Goal: Information Seeking & Learning: Learn about a topic

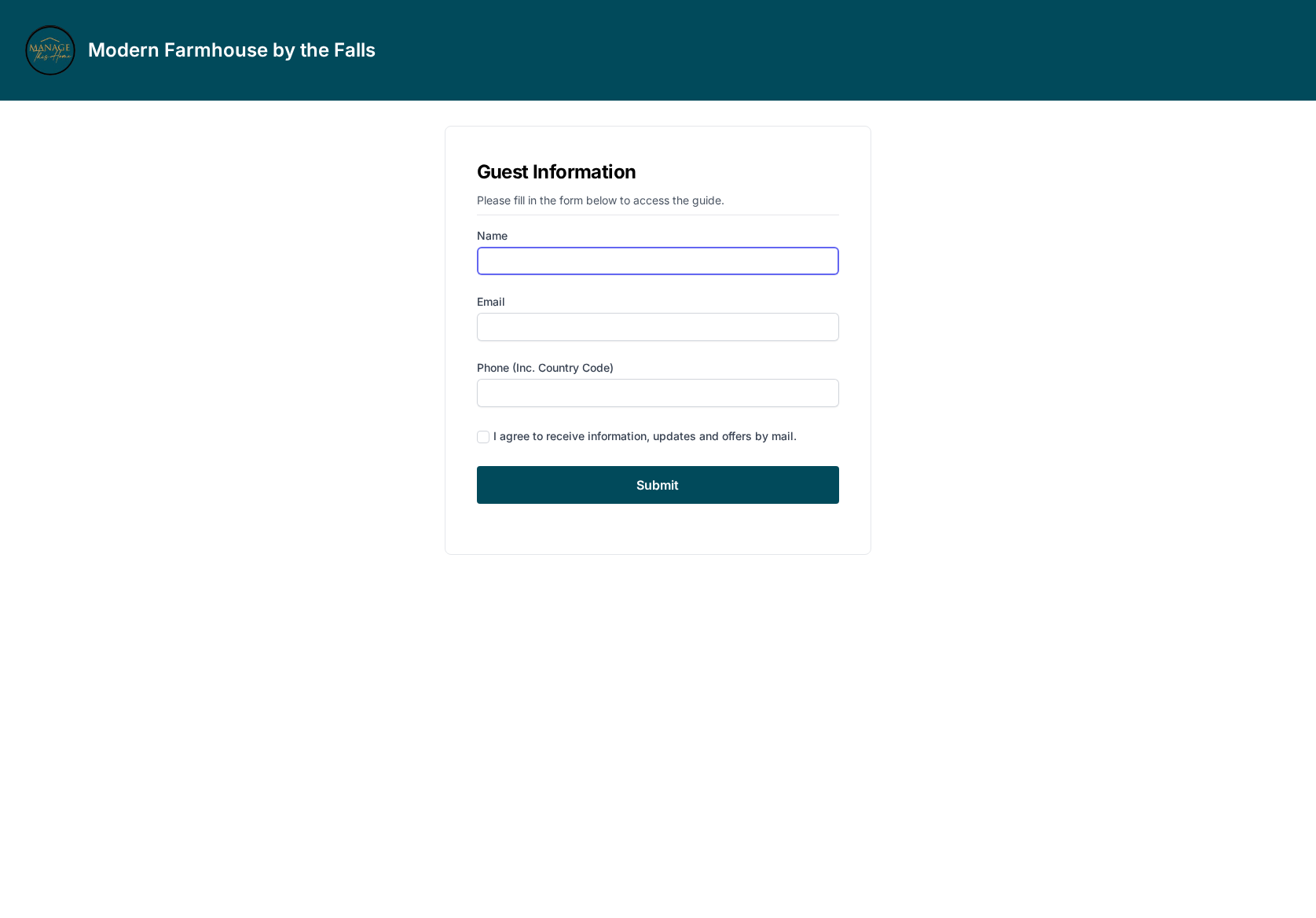
click at [558, 261] on input "Name" at bounding box center [658, 261] width 363 height 29
type input "ㄴ"
type input "[PERSON_NAME]"
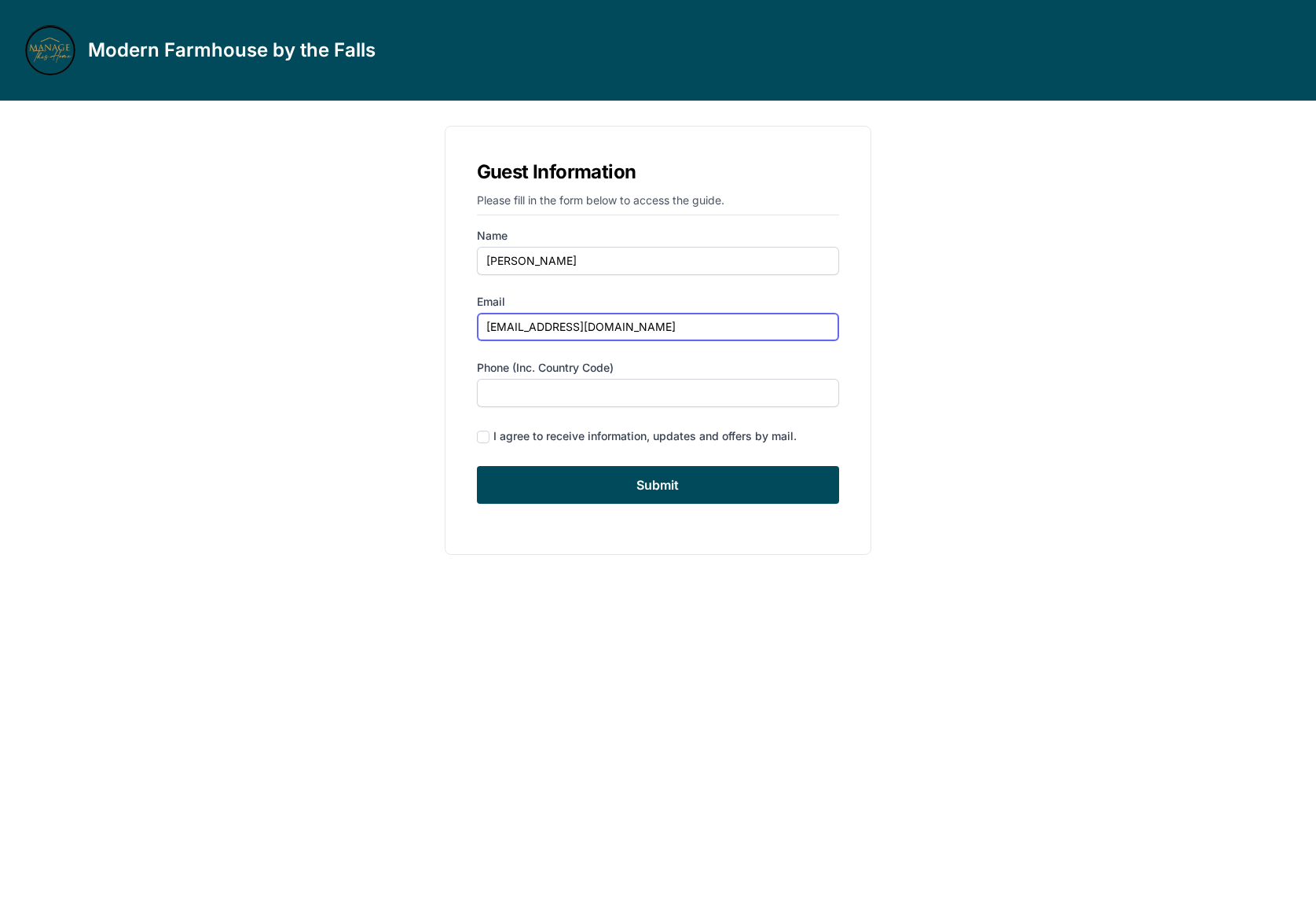
type input "[EMAIL_ADDRESS][DOMAIN_NAME]"
type input "[PHONE_NUMBER]"
click at [516, 440] on div "I agree to receive information, updates and offers by mail." at bounding box center [645, 436] width 303 height 15
click at [488, 433] on input "checkbox" at bounding box center [483, 436] width 12 height 12
checkbox input "true"
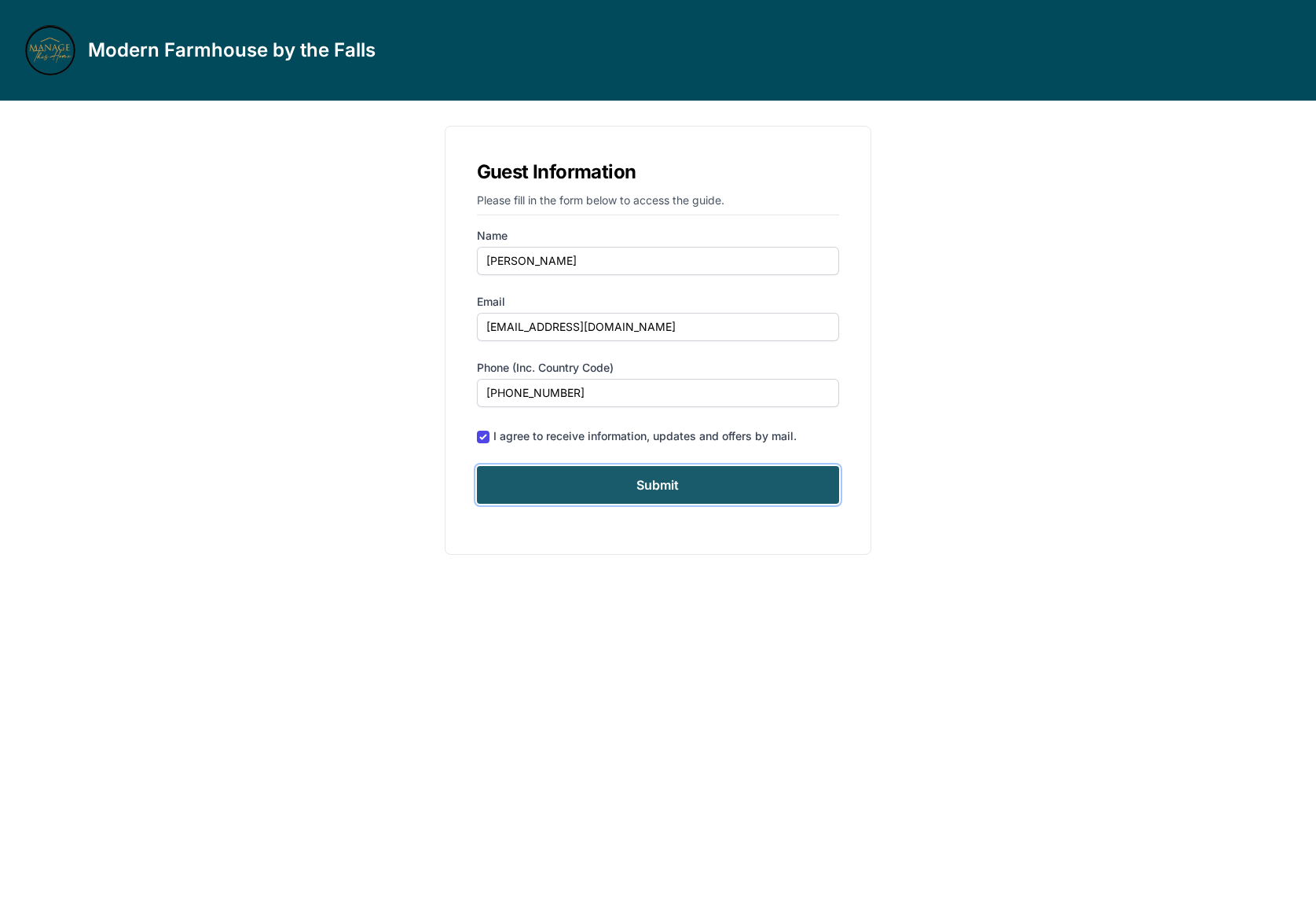
click at [545, 493] on input "Submit" at bounding box center [658, 485] width 363 height 38
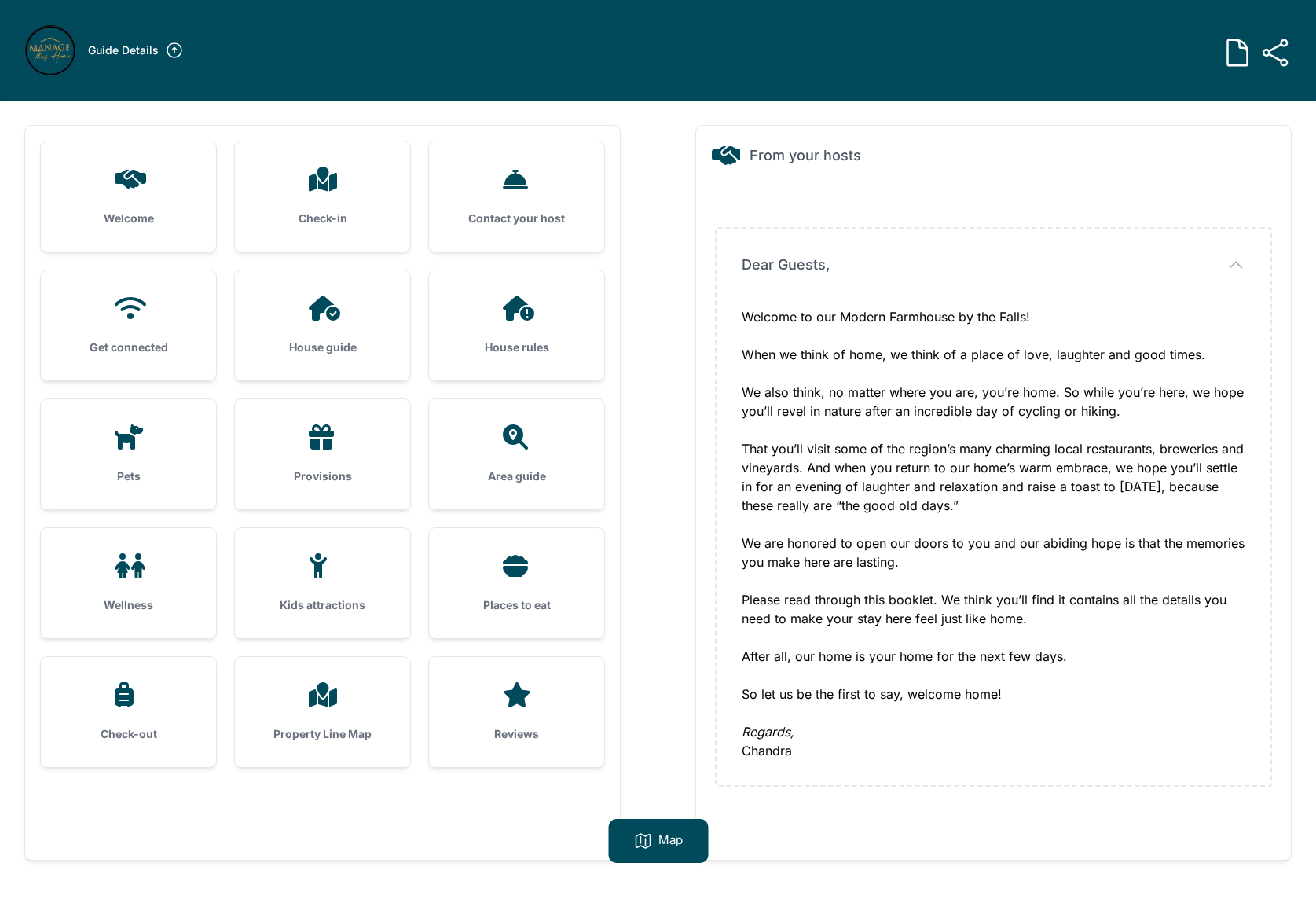
click at [307, 230] on div "Check-in" at bounding box center [323, 196] width 176 height 110
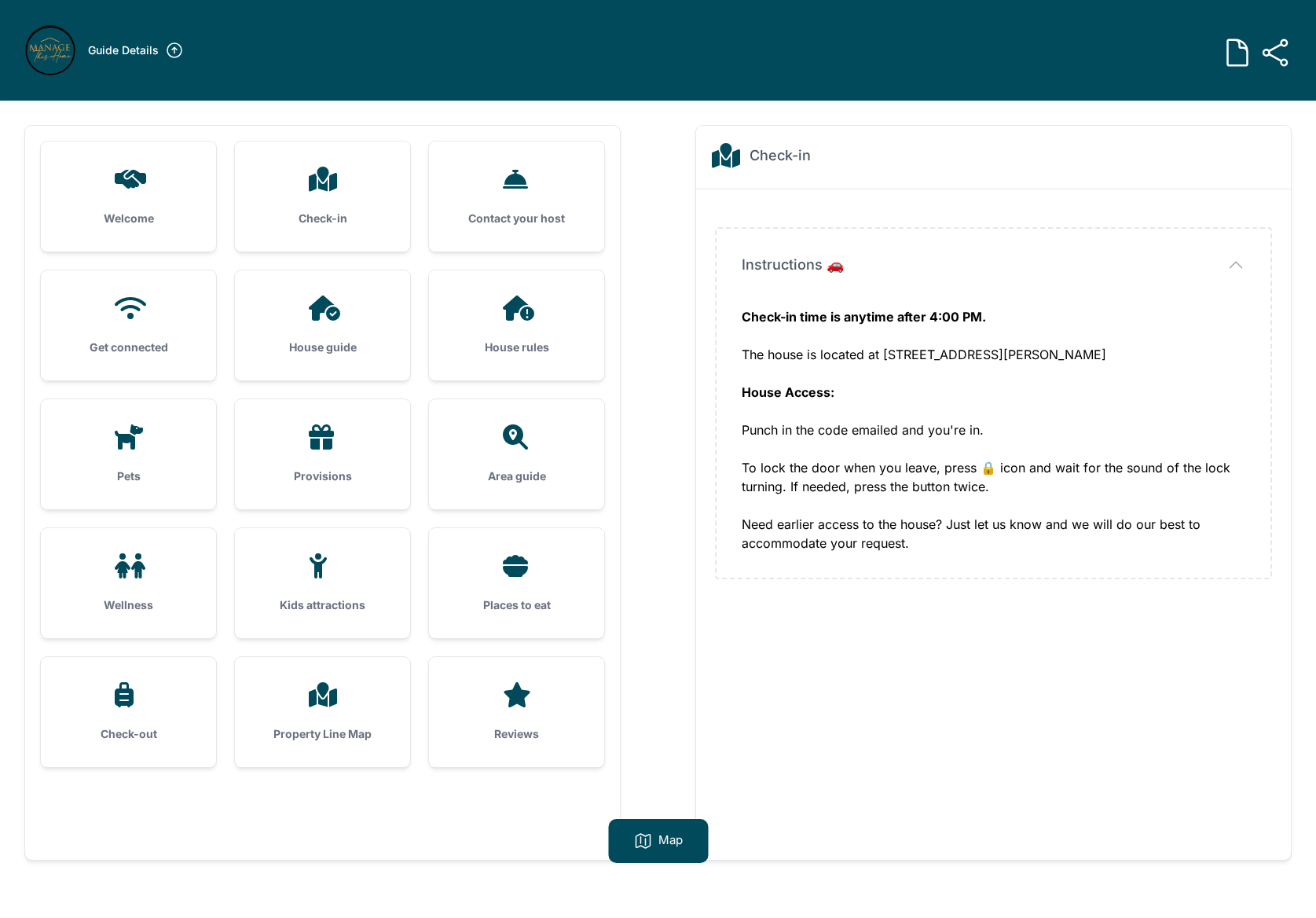
click at [448, 219] on div "Contact your host" at bounding box center [517, 196] width 176 height 110
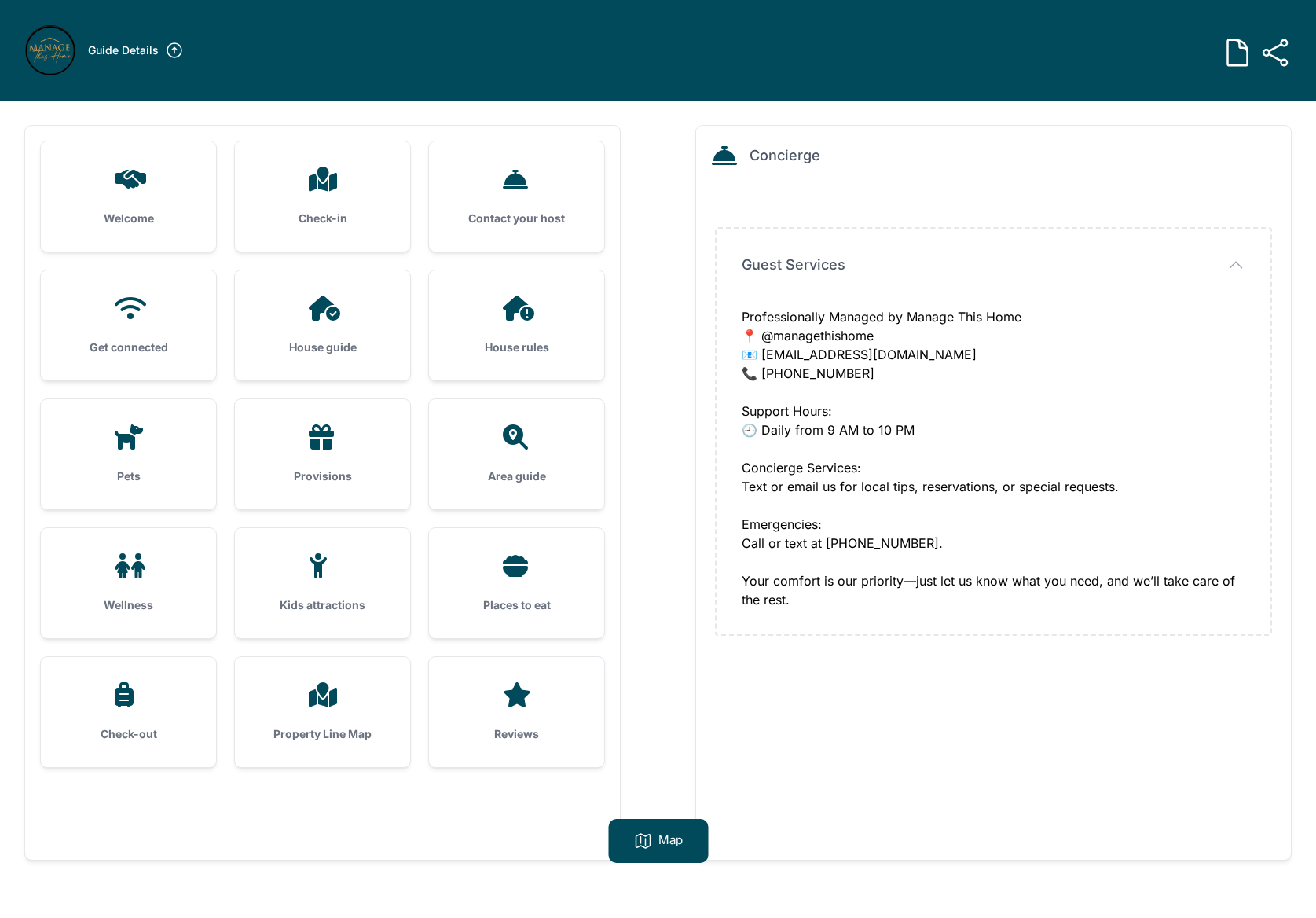
click at [121, 332] on div "Get connected" at bounding box center [129, 324] width 176 height 110
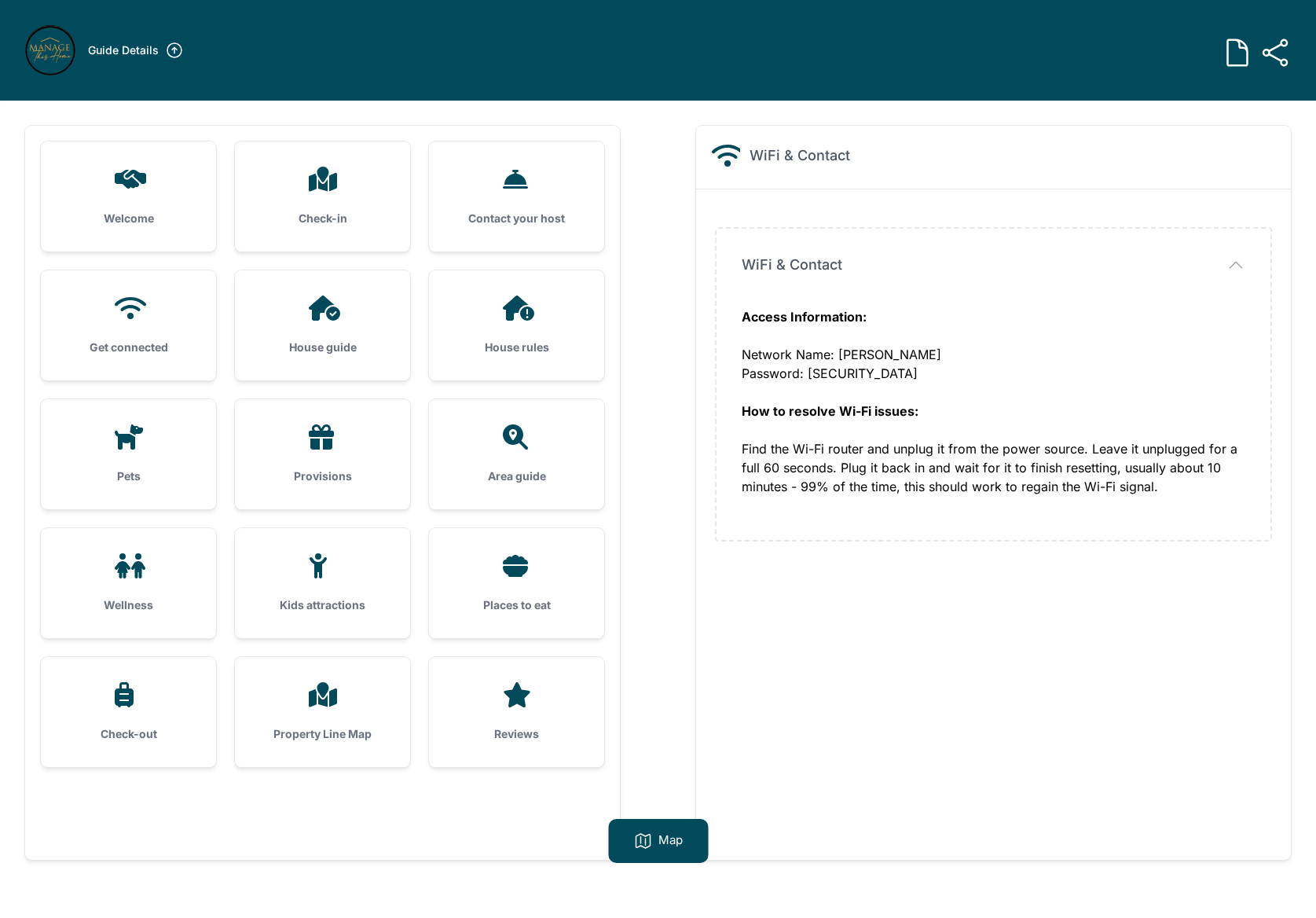
click at [312, 332] on div "House guide" at bounding box center [323, 324] width 176 height 110
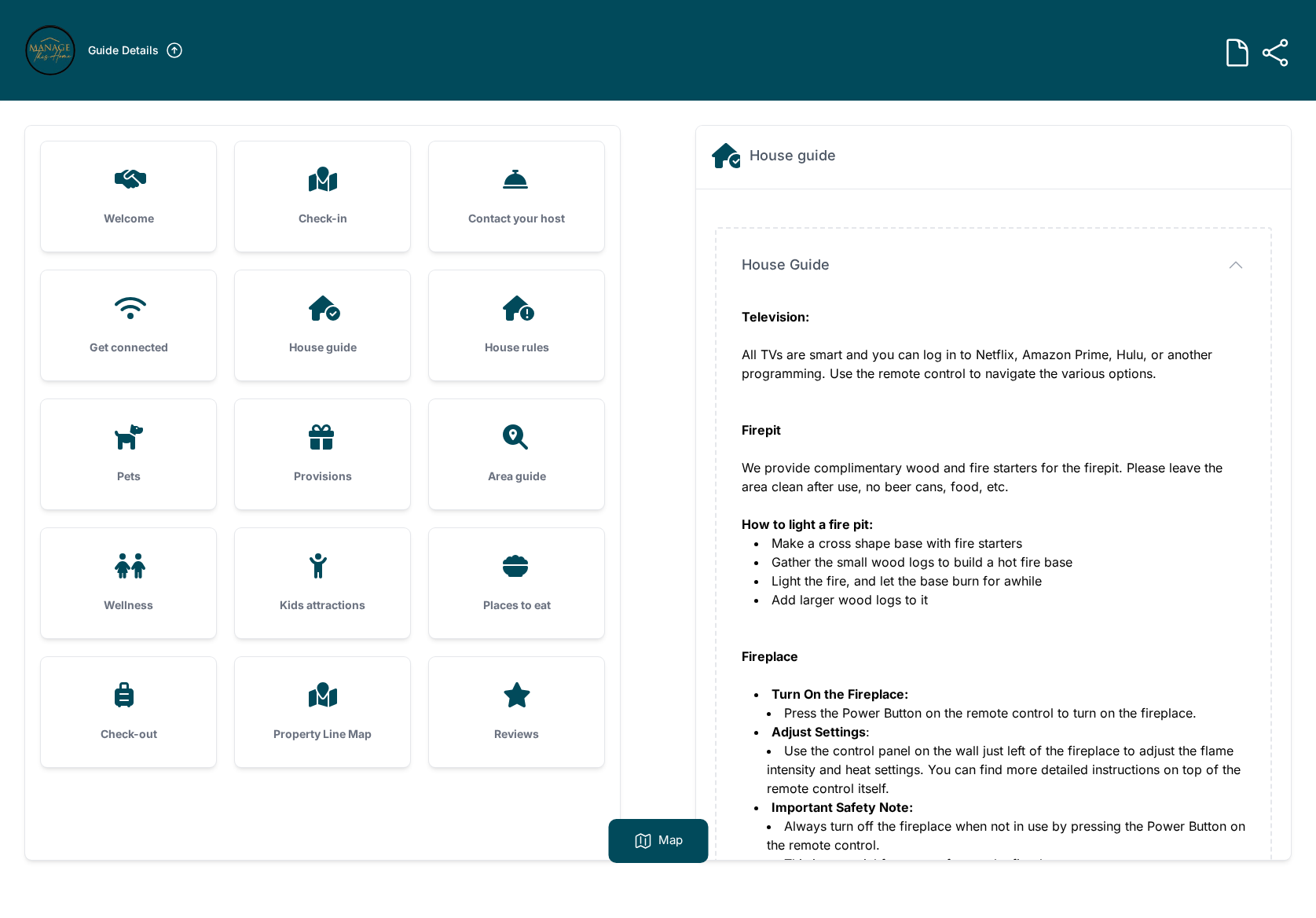
click at [498, 330] on div "House rules" at bounding box center [517, 324] width 176 height 110
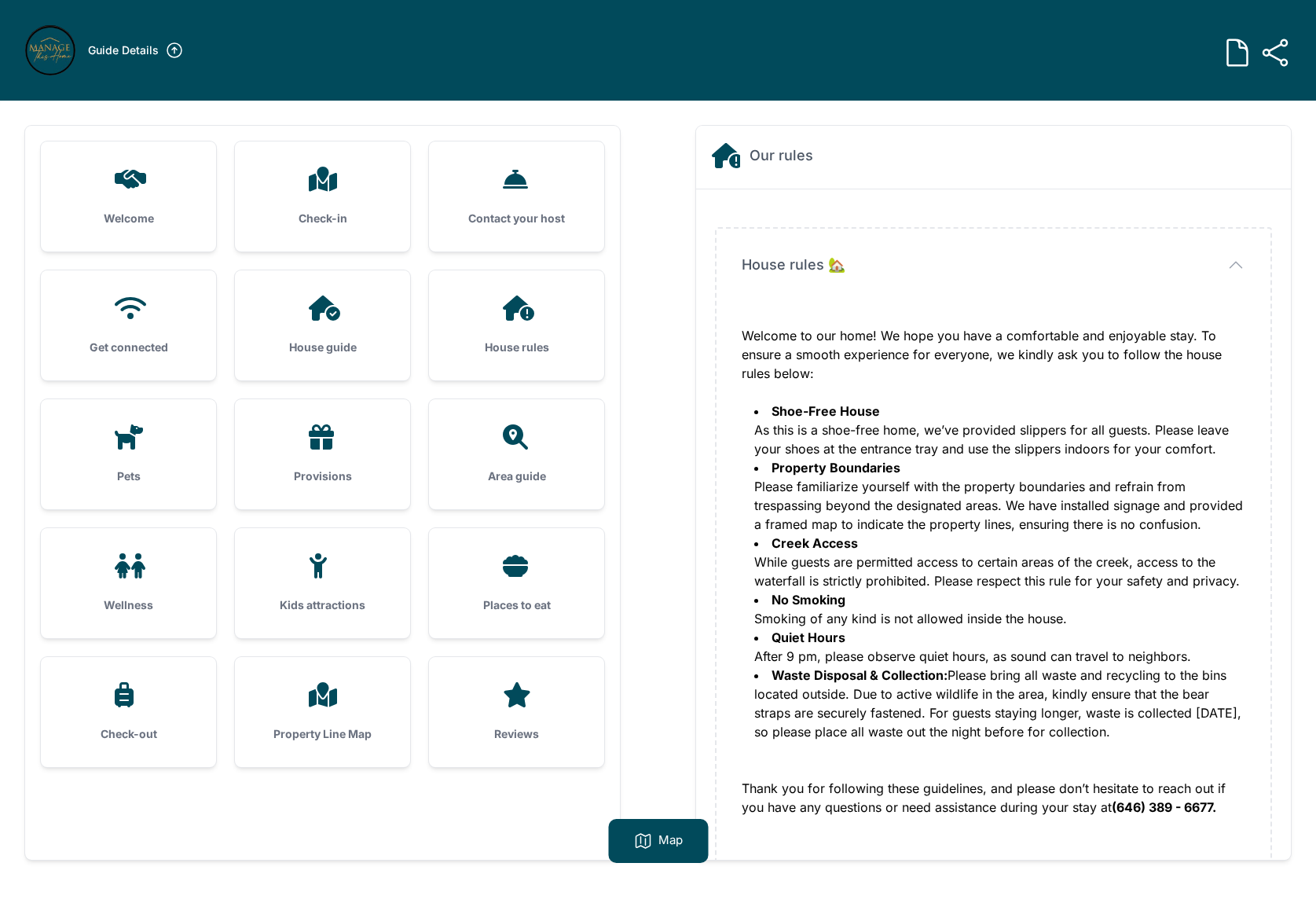
click at [137, 478] on h3 "Pets" at bounding box center [128, 476] width 125 height 15
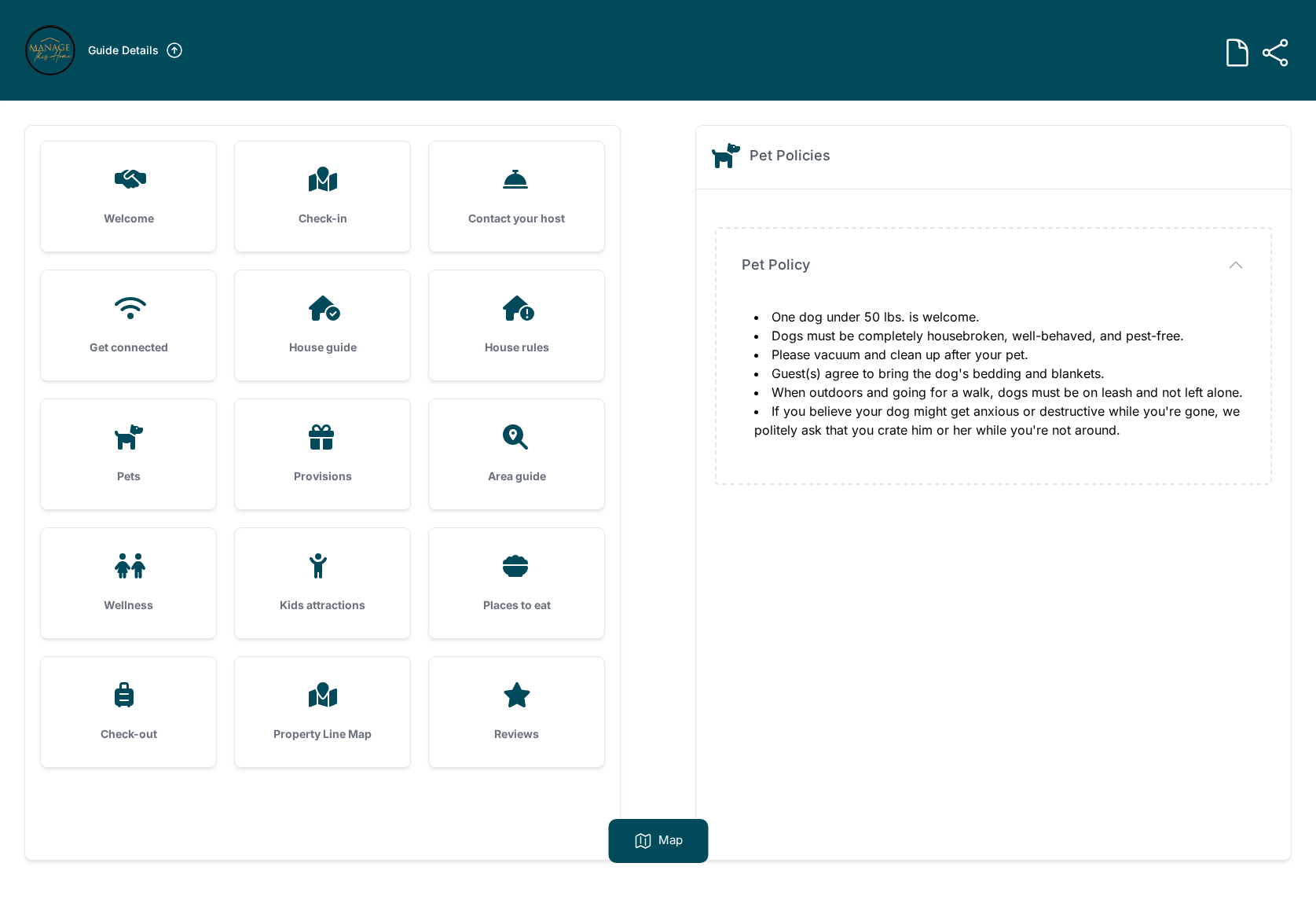
click at [300, 476] on h3 "Provisions" at bounding box center [323, 476] width 125 height 15
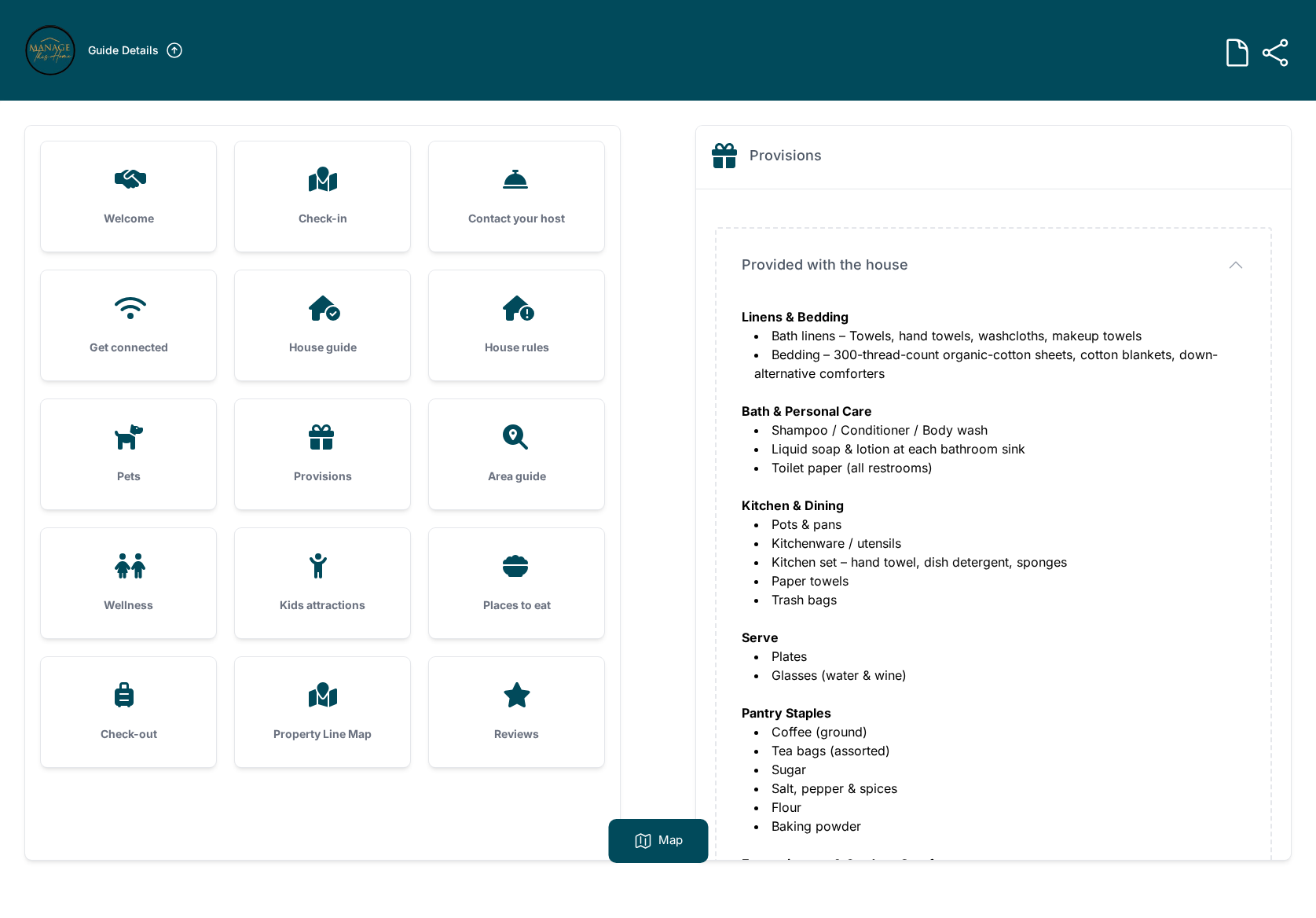
click at [178, 463] on div "Pets" at bounding box center [129, 453] width 176 height 110
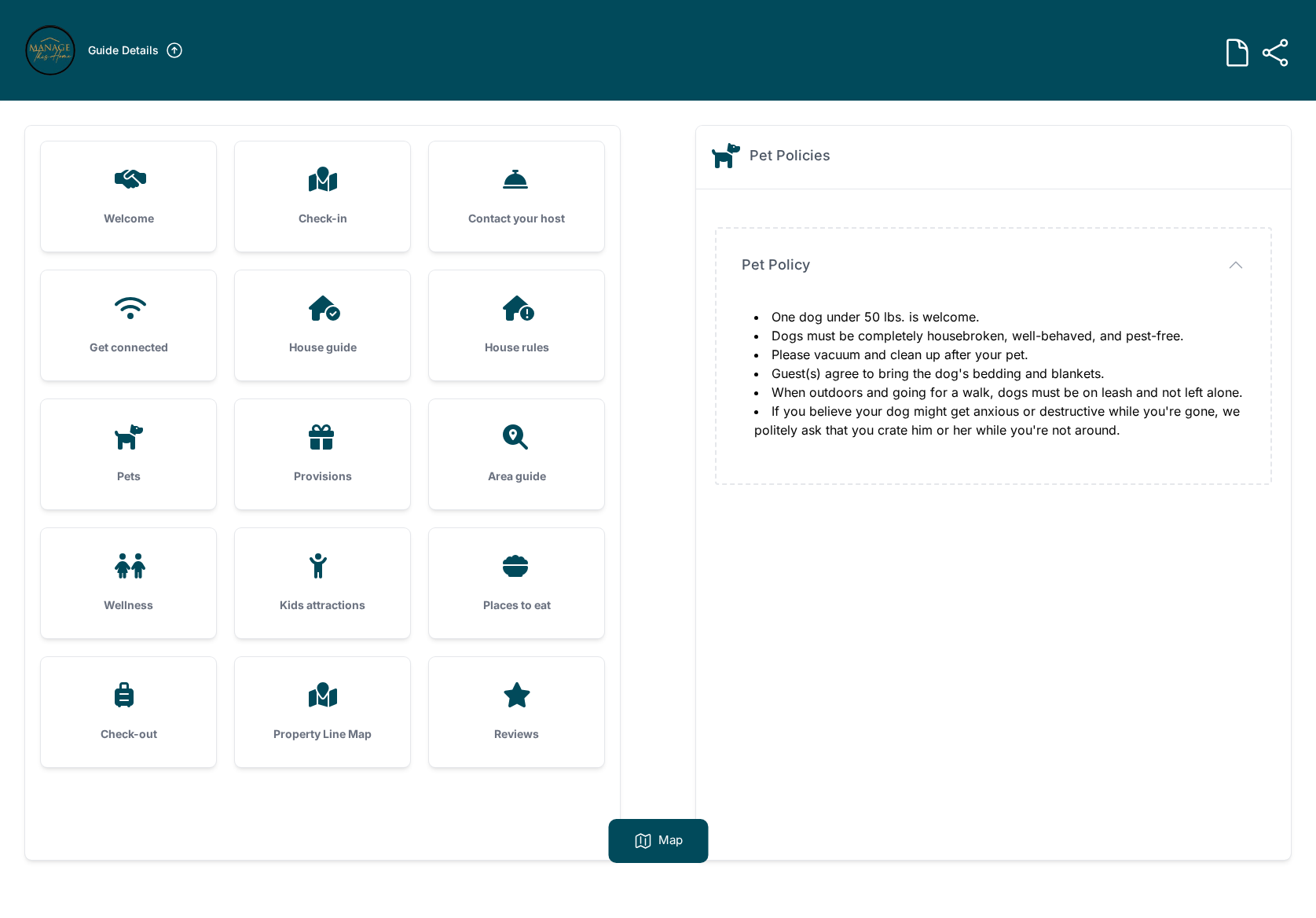
click at [293, 465] on div "Provisions" at bounding box center [323, 453] width 176 height 110
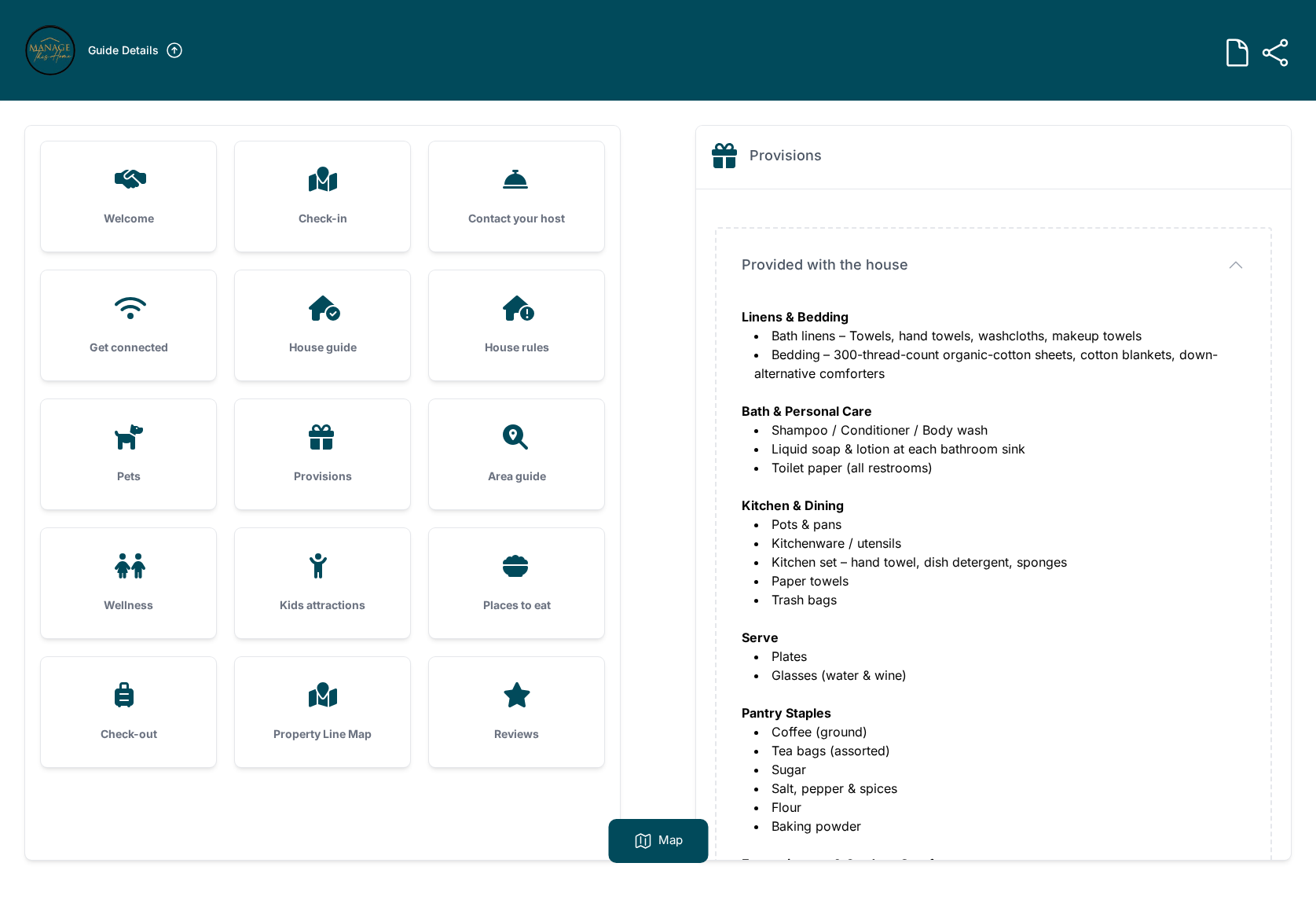
click at [523, 451] on div "Area guide" at bounding box center [517, 453] width 176 height 110
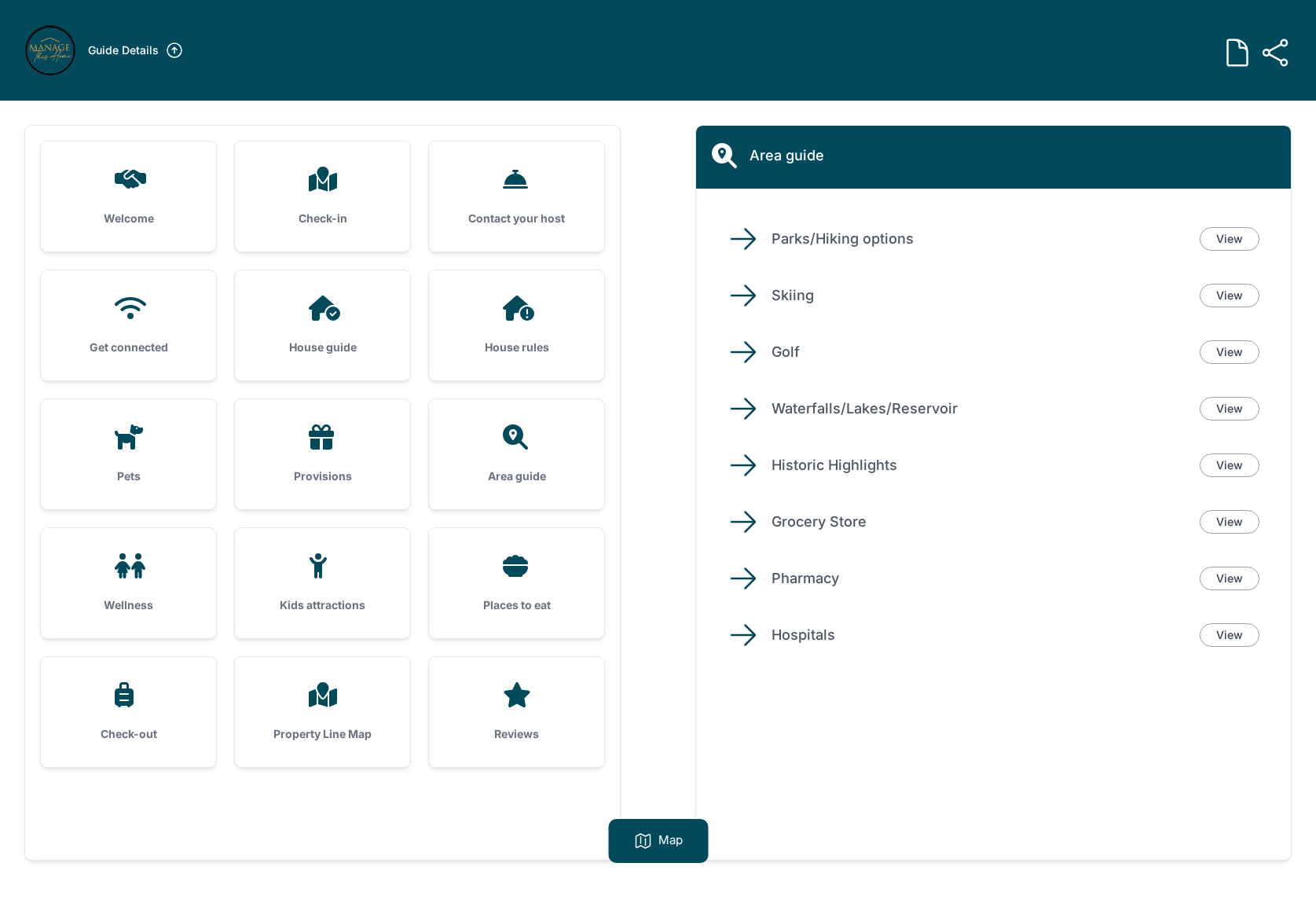
click at [354, 473] on h3 "Provisions" at bounding box center [323, 476] width 125 height 15
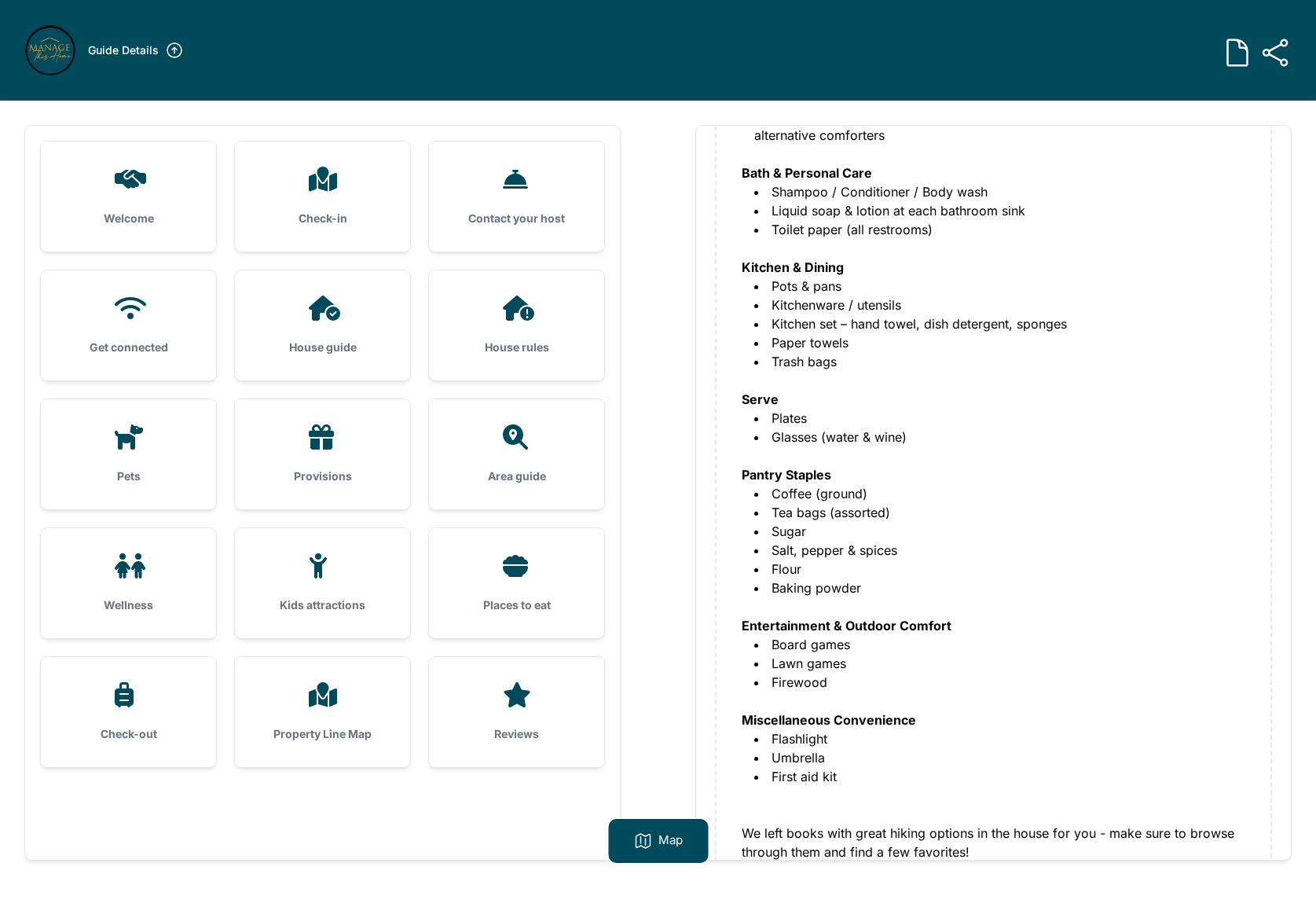
scroll to position [284, 0]
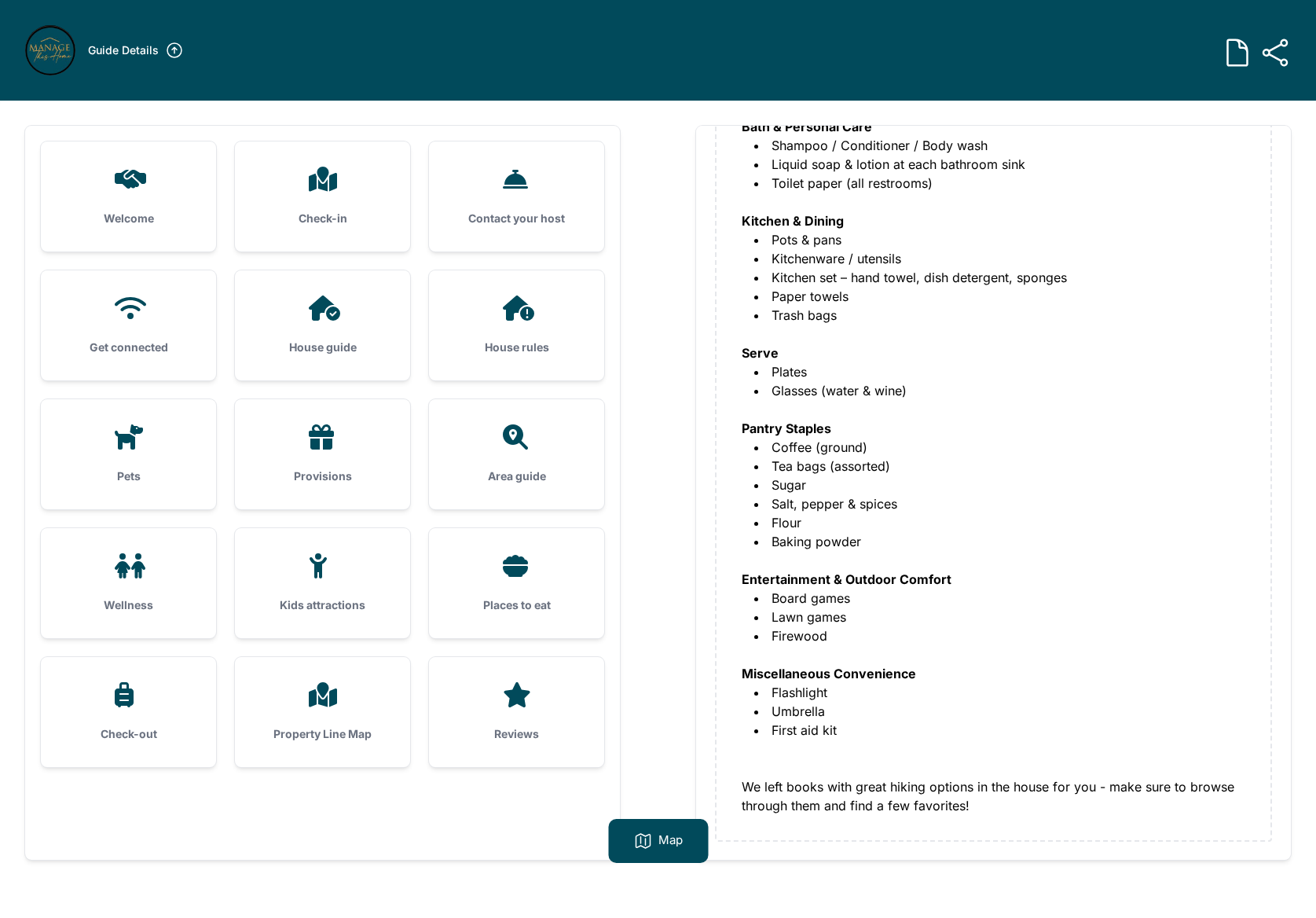
click at [522, 476] on h3 "Area guide" at bounding box center [516, 476] width 125 height 15
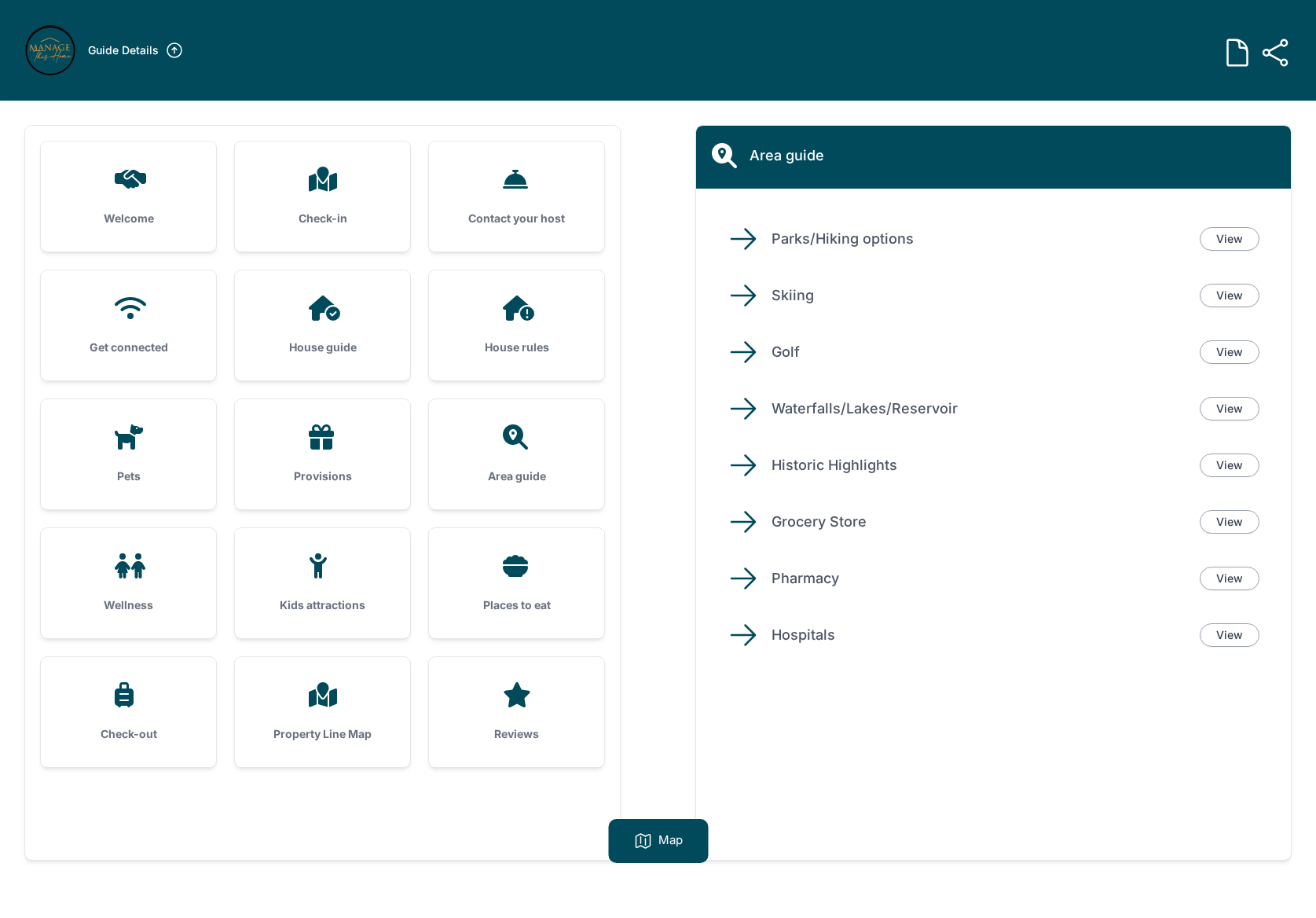
click at [88, 585] on div "Wellness" at bounding box center [129, 582] width 176 height 110
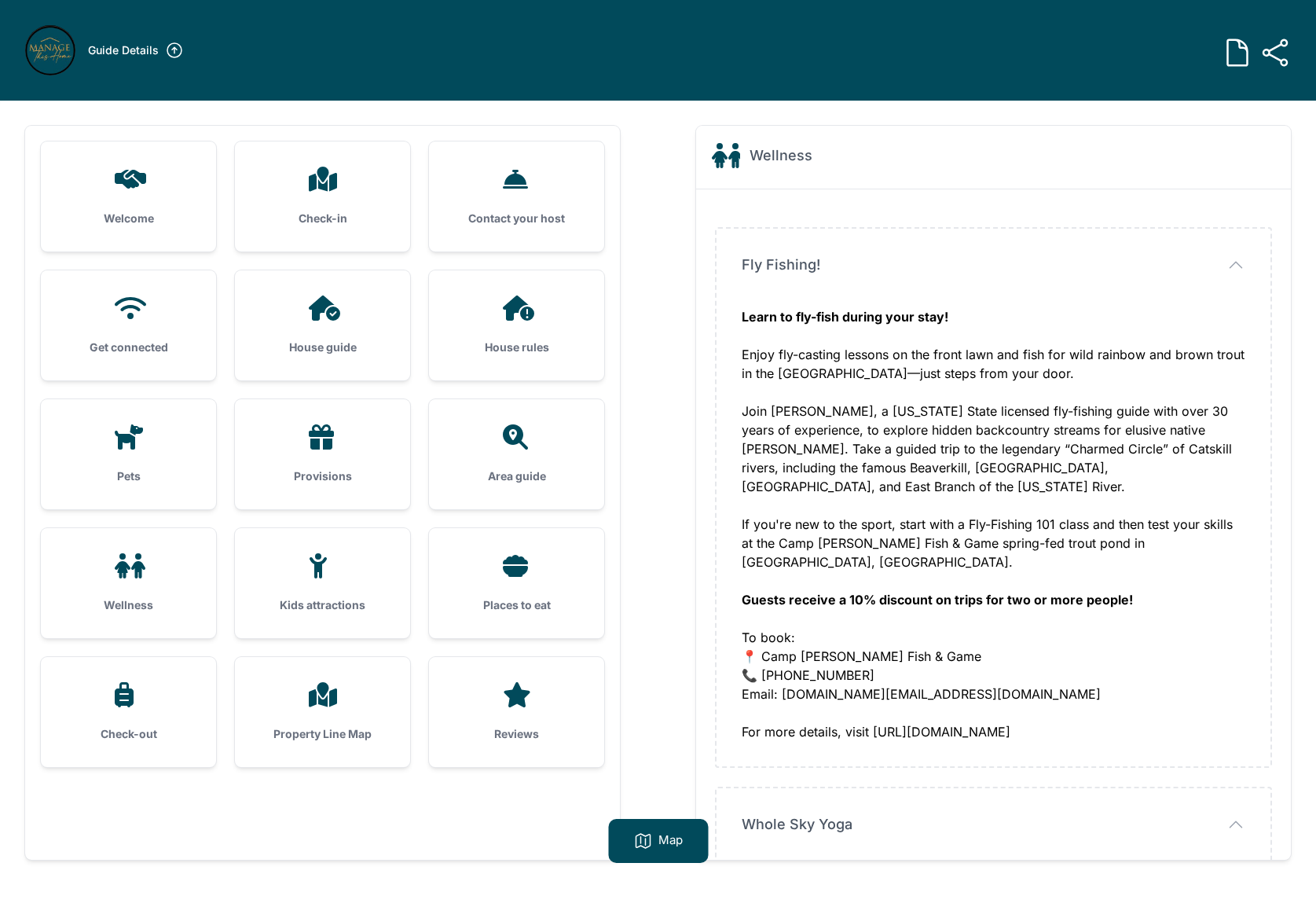
click at [529, 441] on icon at bounding box center [517, 437] width 38 height 25
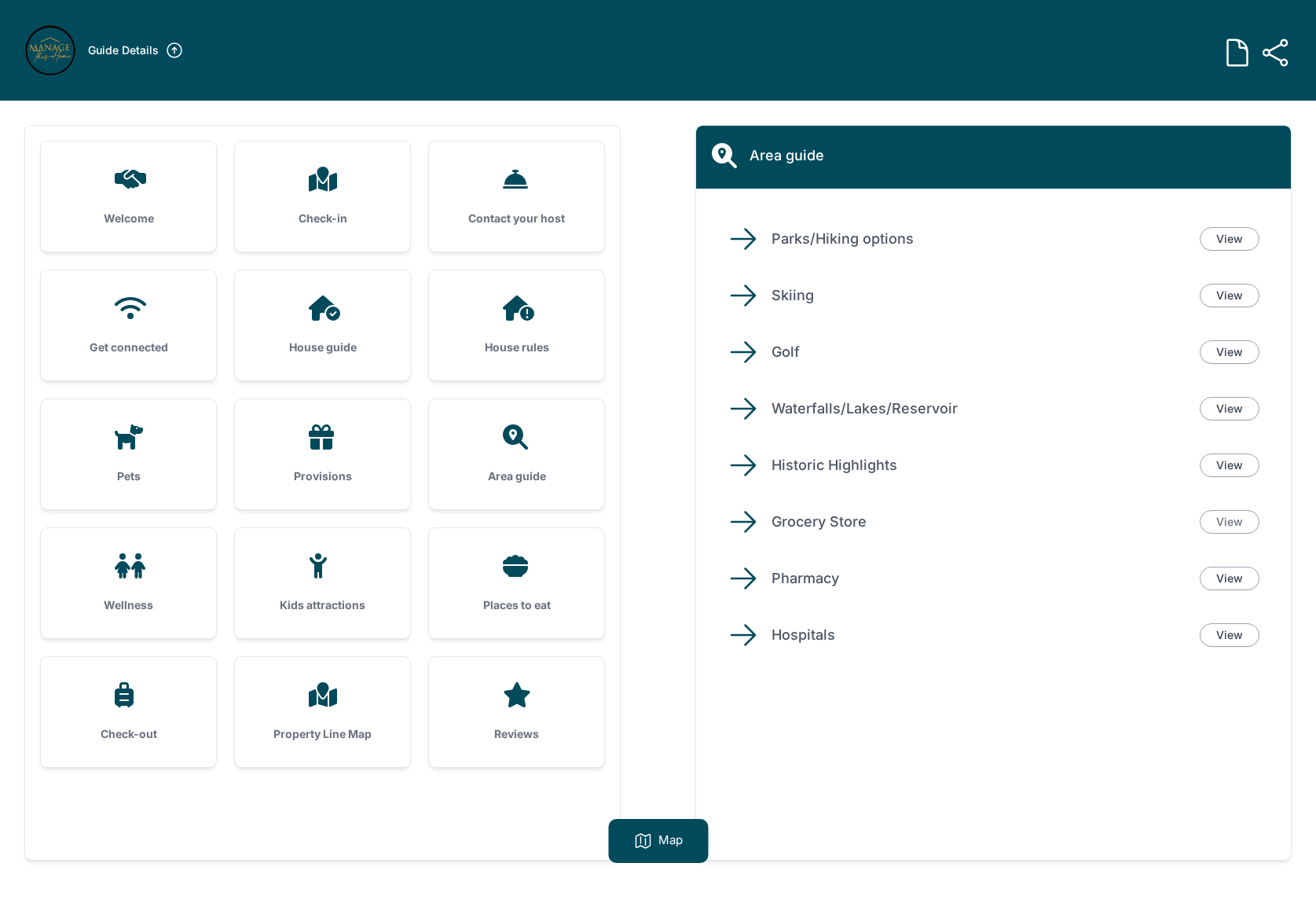
click at [1219, 527] on link "View" at bounding box center [1229, 521] width 60 height 24
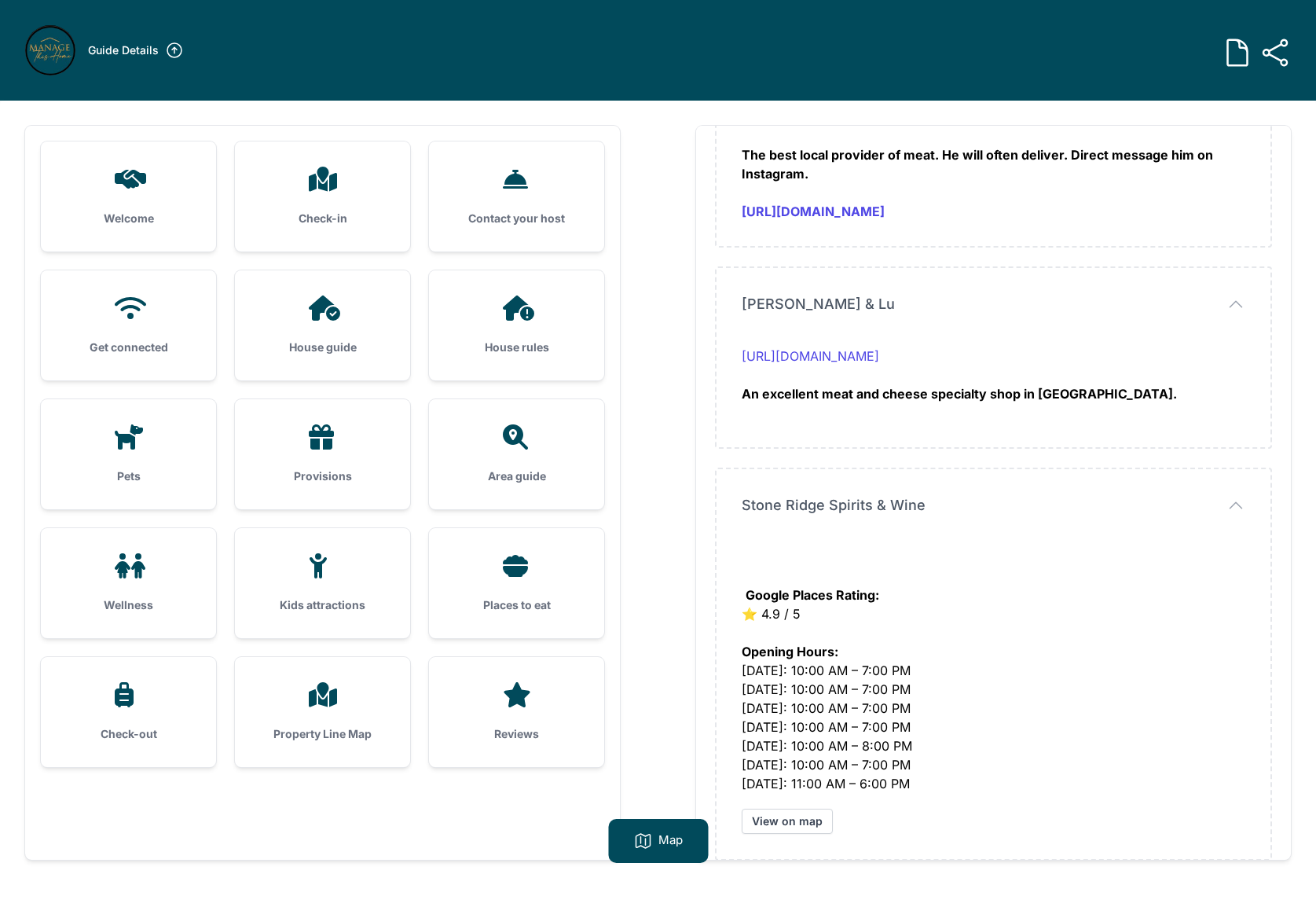
scroll to position [2837, 0]
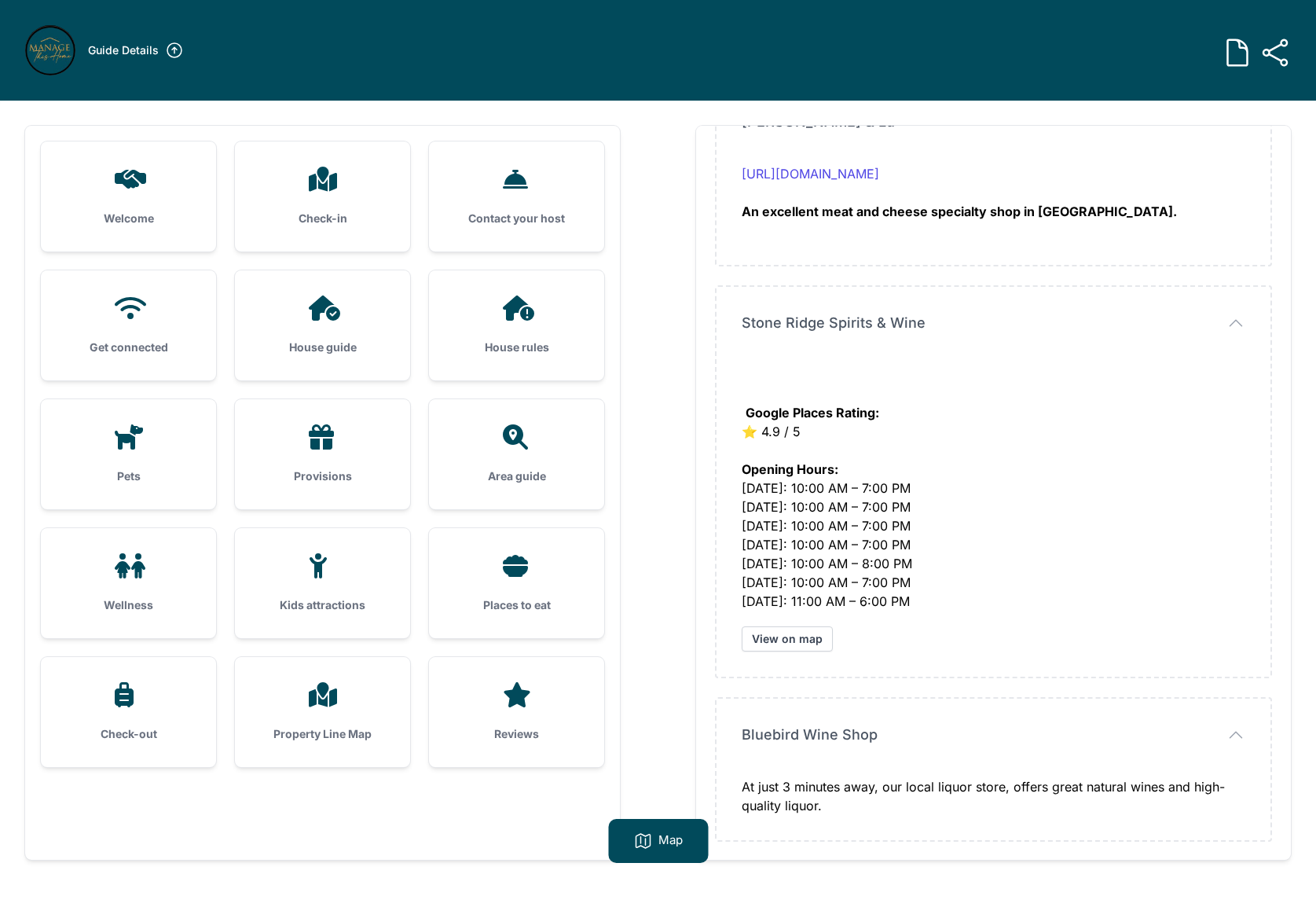
click at [118, 578] on div "Wellness" at bounding box center [129, 582] width 176 height 110
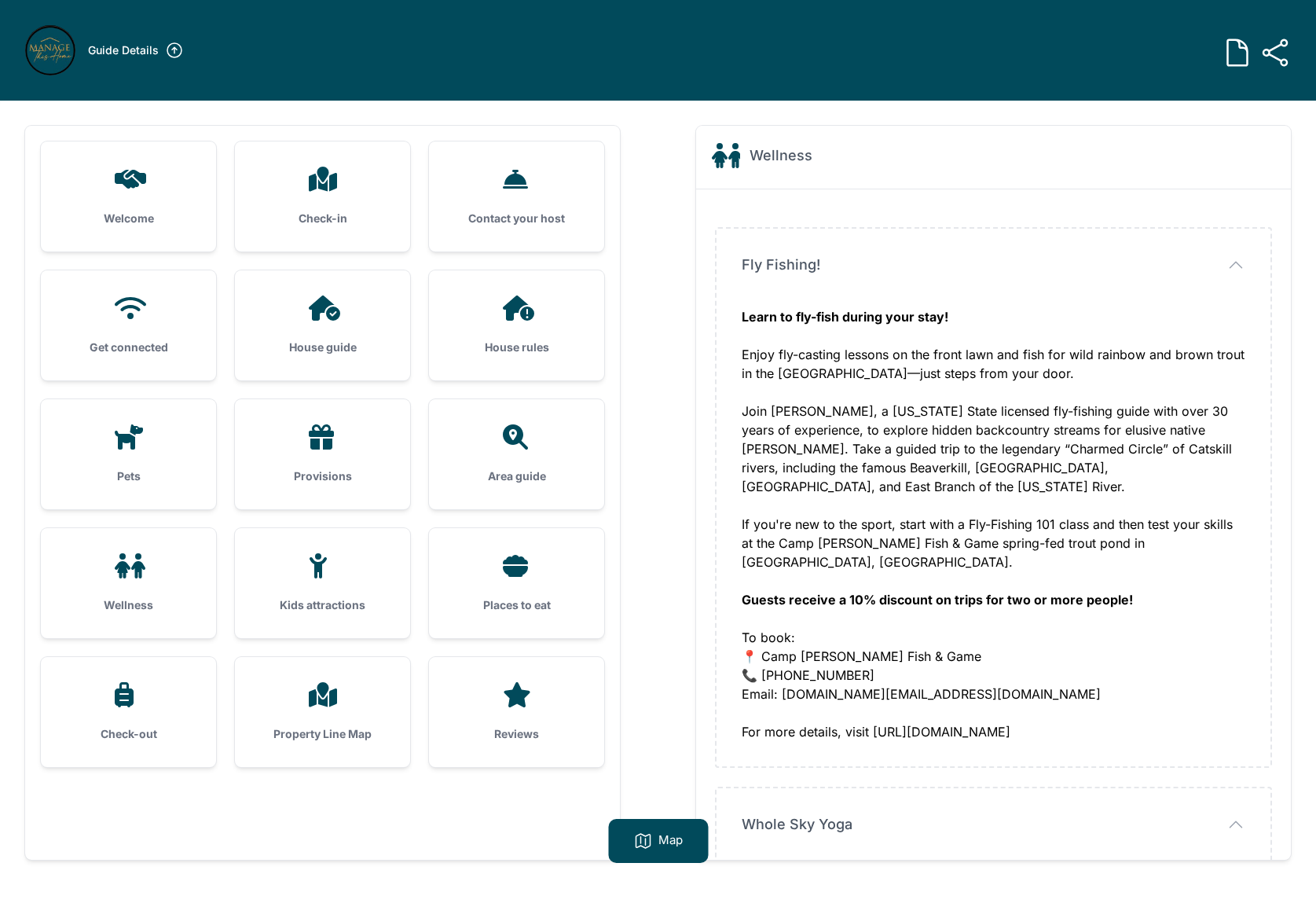
click at [266, 594] on div "Kids attractions" at bounding box center [323, 582] width 176 height 110
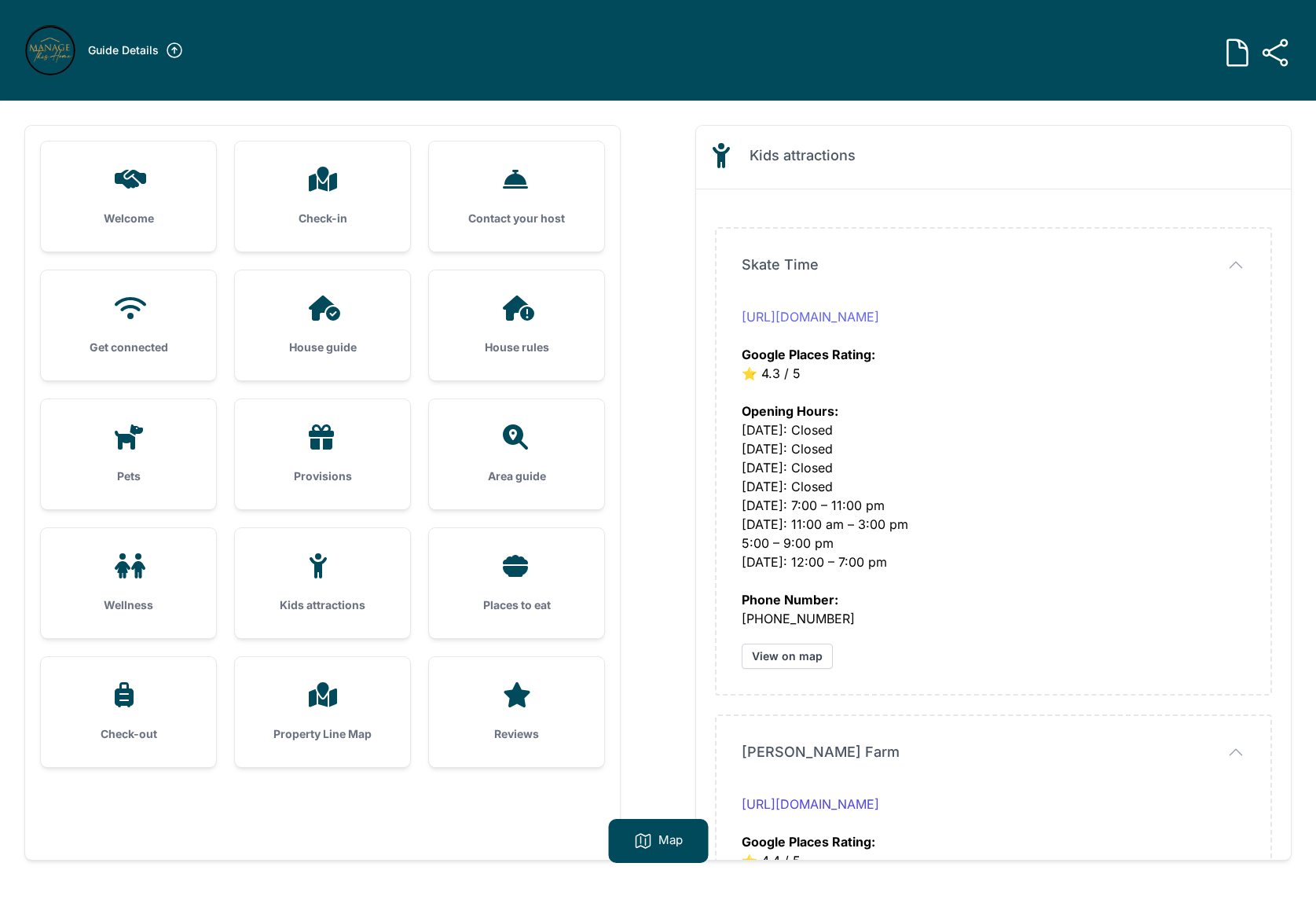
click at [846, 319] on link "[URL][DOMAIN_NAME]" at bounding box center [810, 317] width 137 height 15
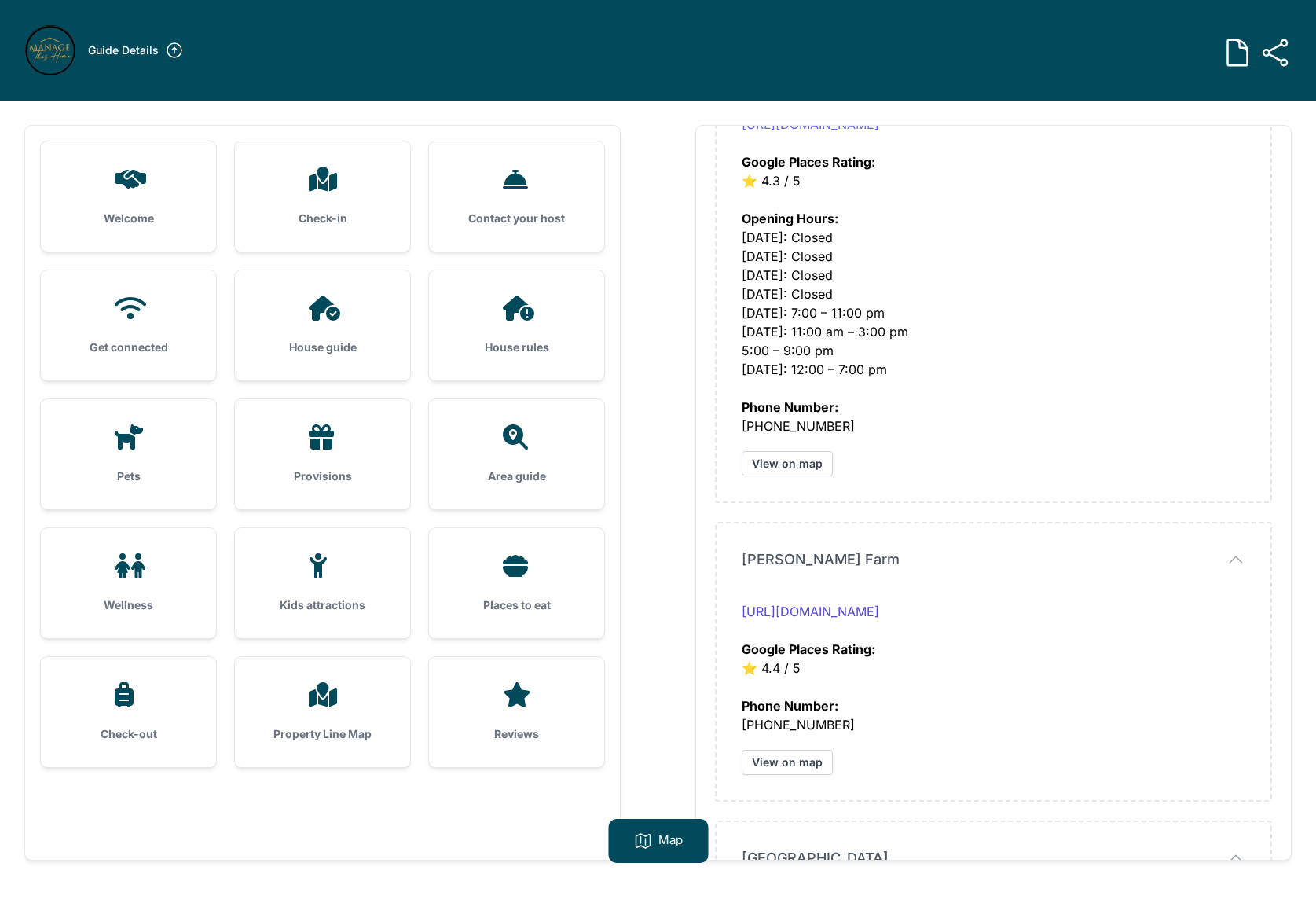
scroll to position [207, 0]
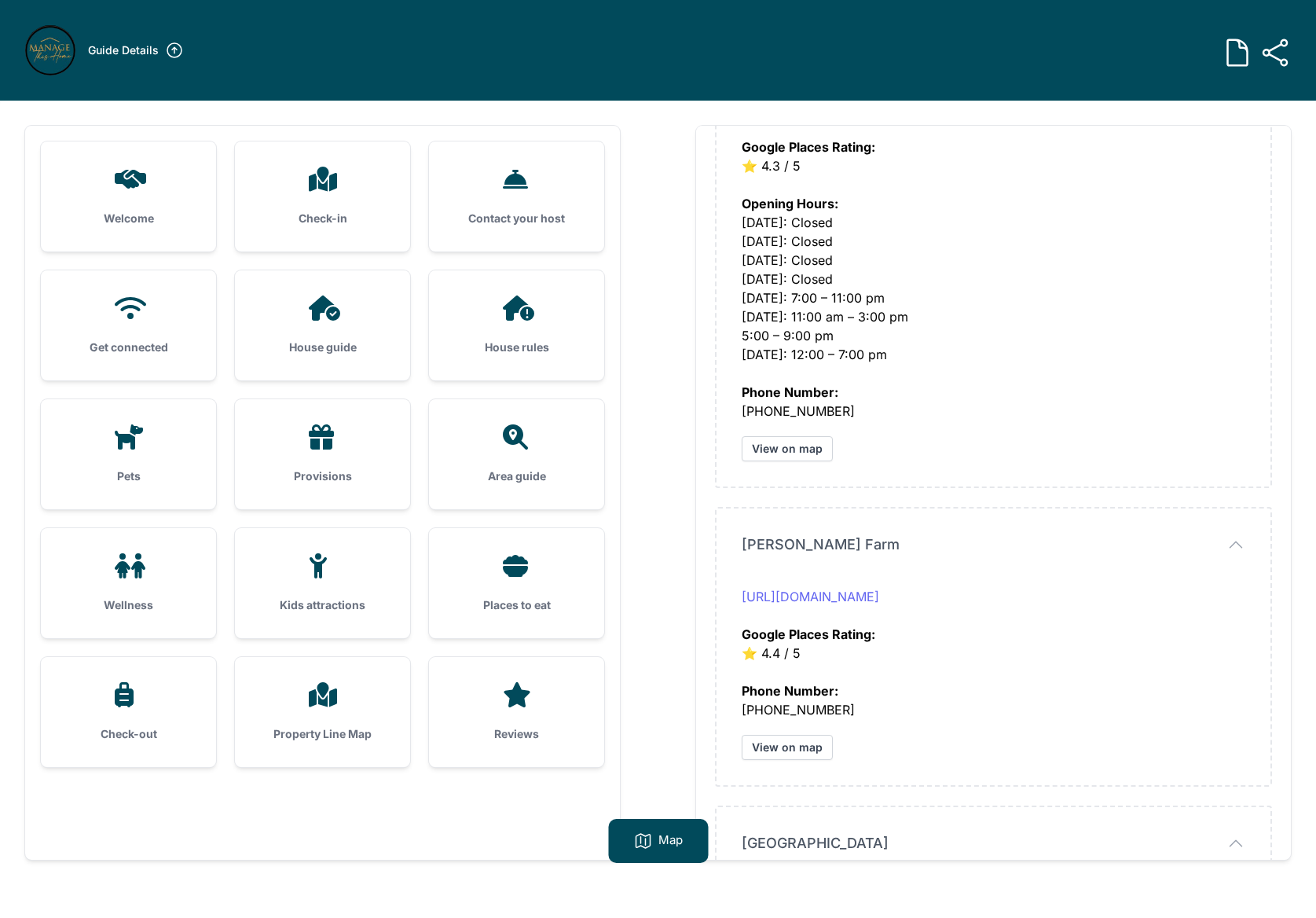
click at [850, 600] on link "[URL][DOMAIN_NAME]" at bounding box center [810, 596] width 137 height 15
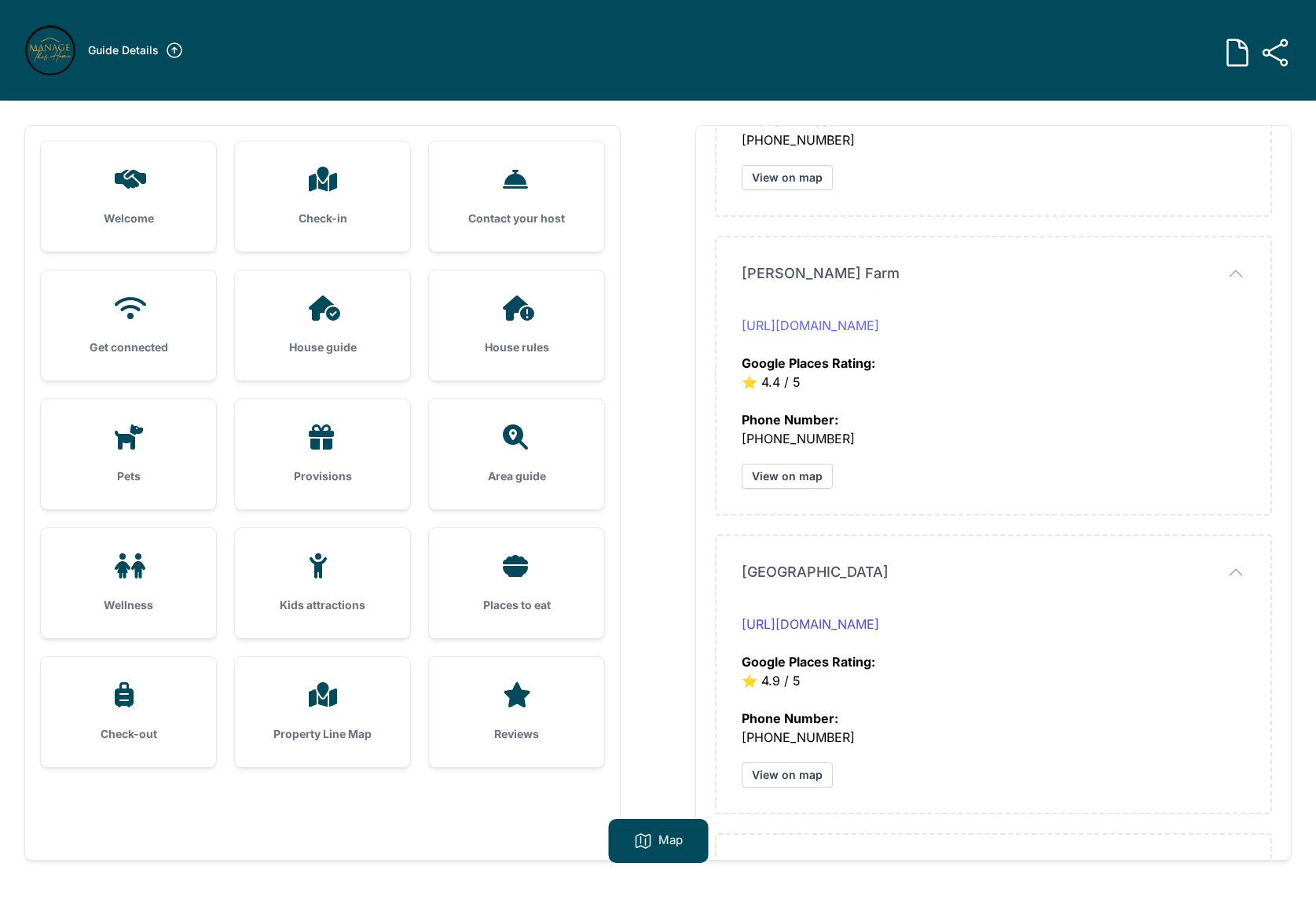
scroll to position [652, 0]
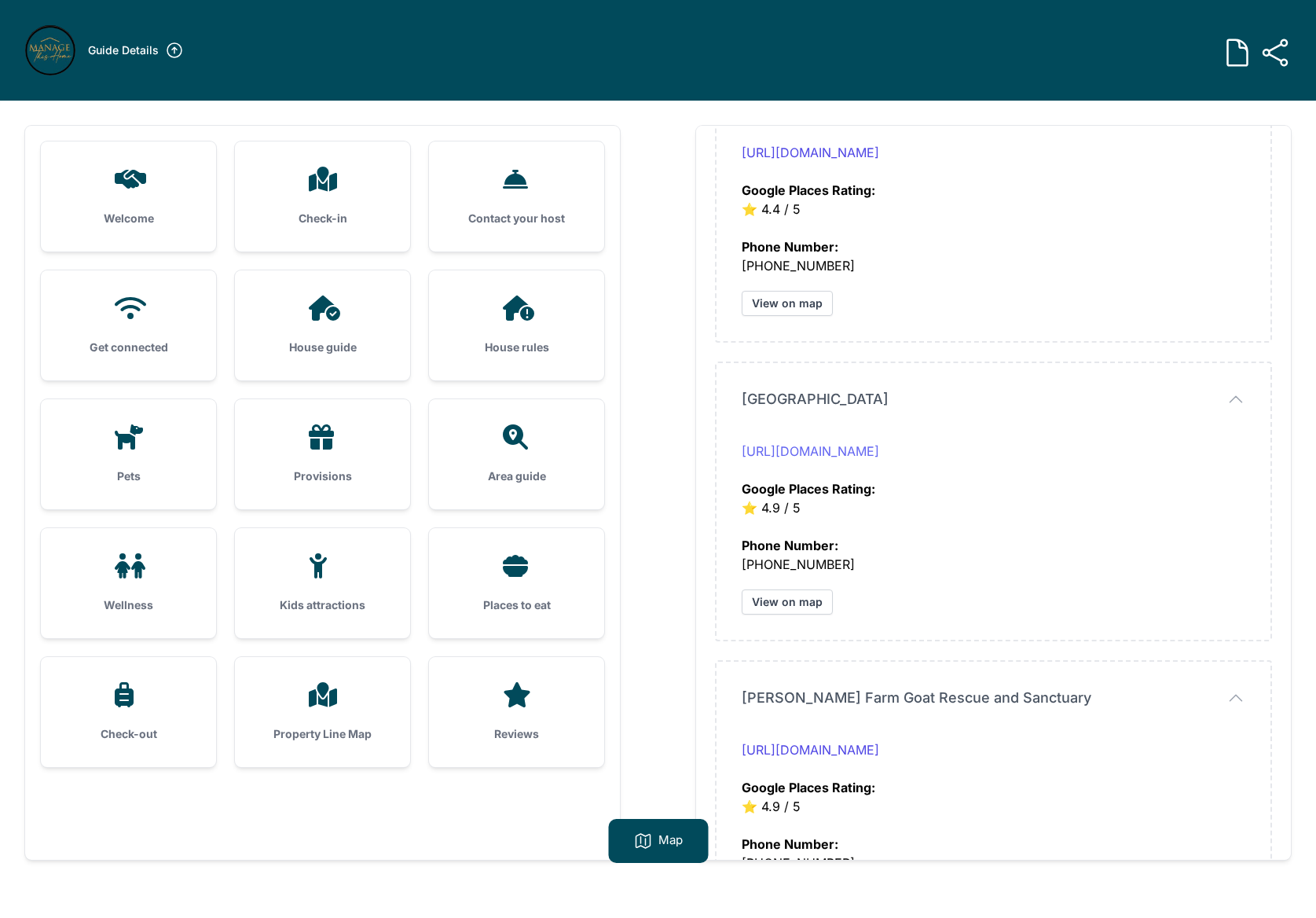
click at [803, 451] on link "[URL][DOMAIN_NAME]" at bounding box center [810, 450] width 137 height 15
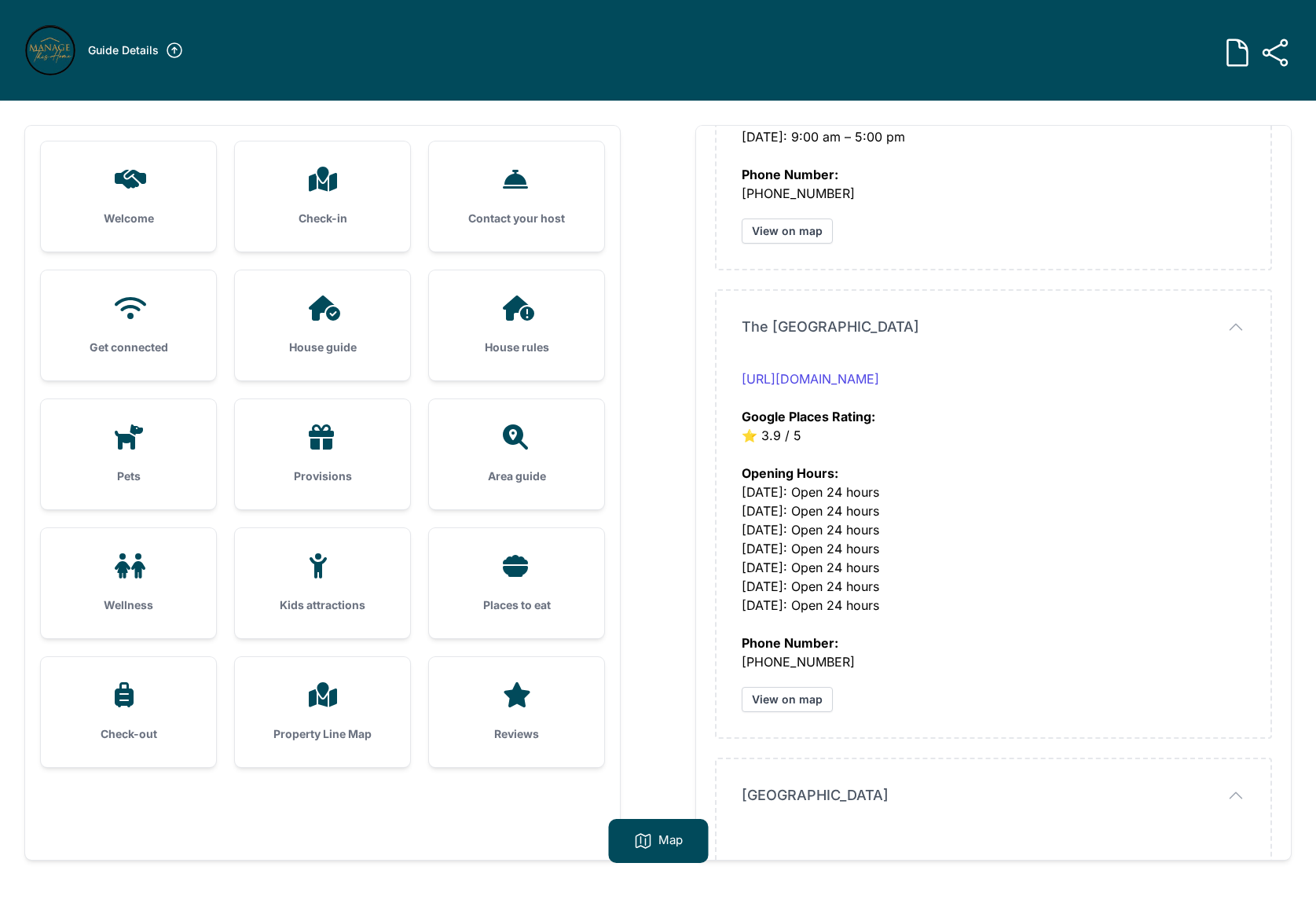
scroll to position [1790, 0]
click at [822, 375] on link "[URL][DOMAIN_NAME]" at bounding box center [810, 378] width 137 height 15
